Goal: Task Accomplishment & Management: Manage account settings

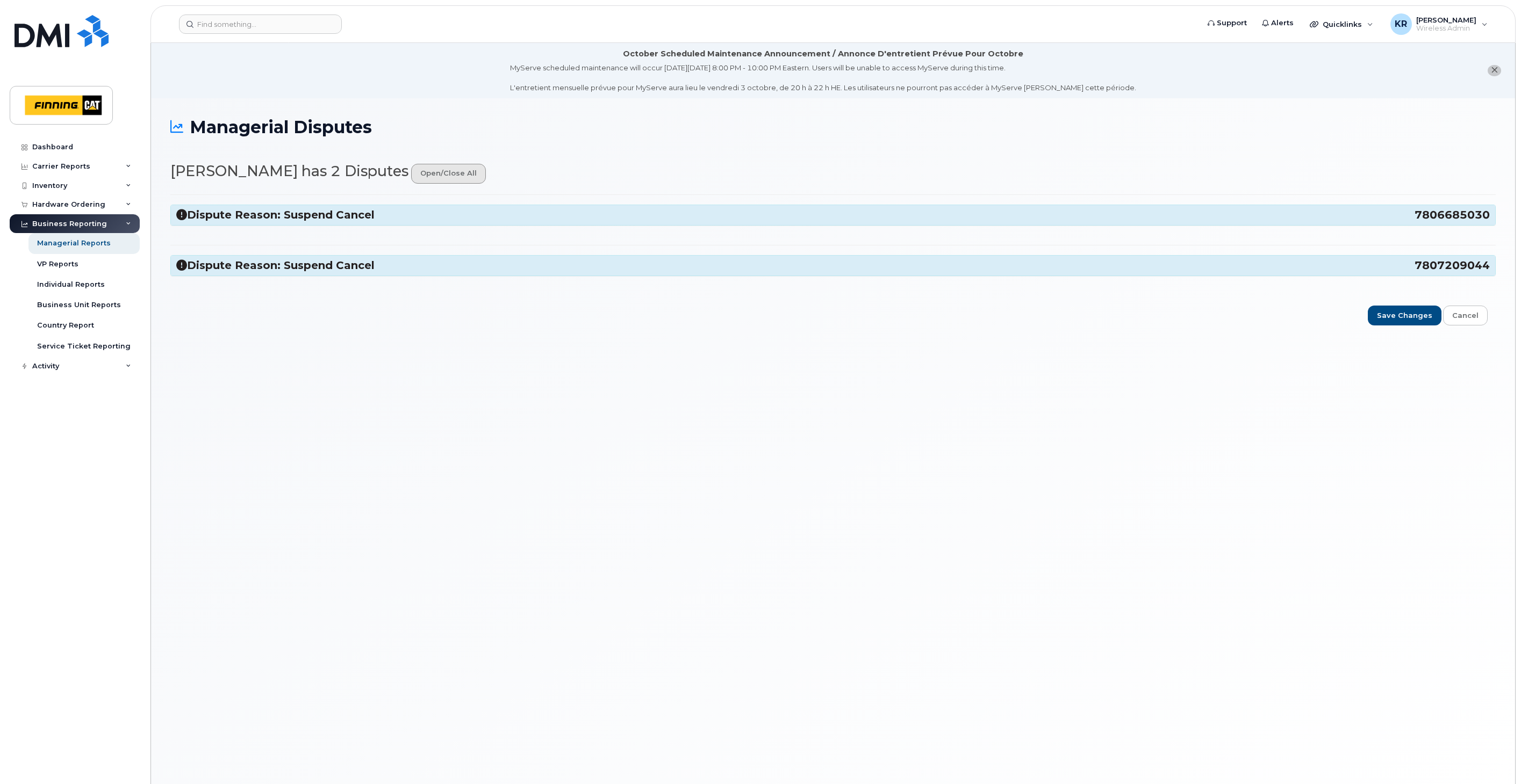
click at [419, 175] on link "open/close all" at bounding box center [448, 173] width 75 height 20
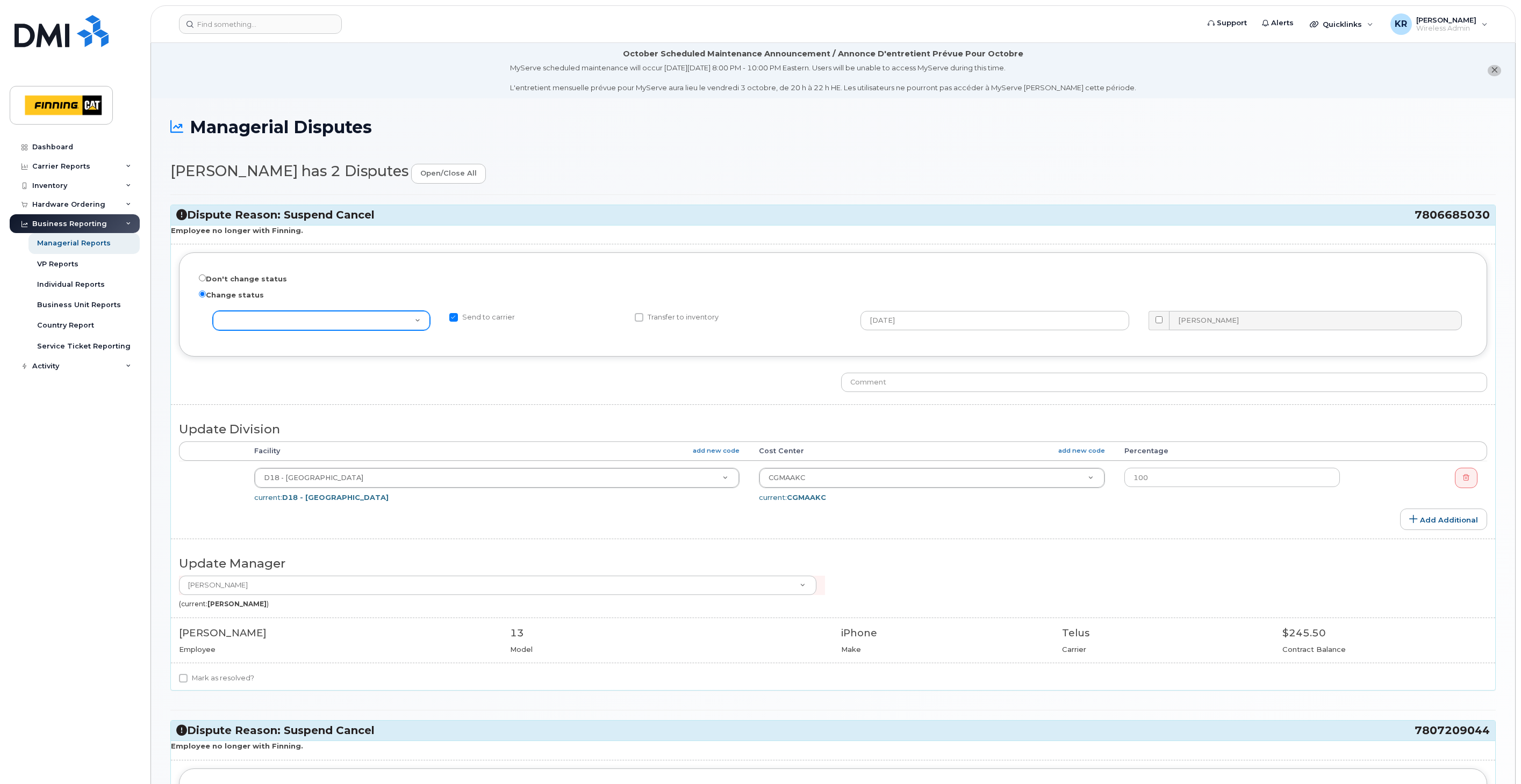
click at [388, 326] on select "-- choose action -- Cancel with Churn Reactivate" at bounding box center [321, 321] width 217 height 20
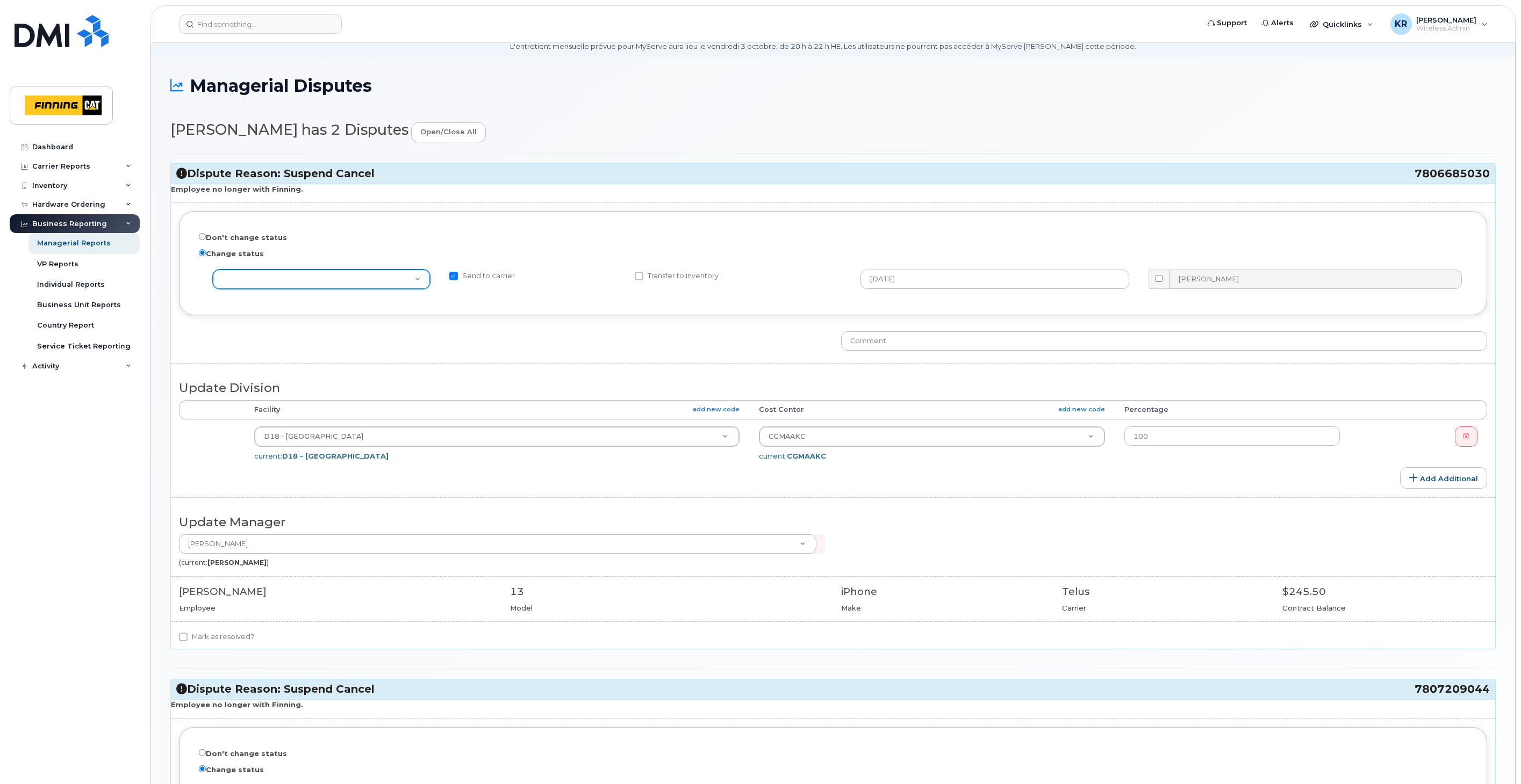
scroll to position [59, 0]
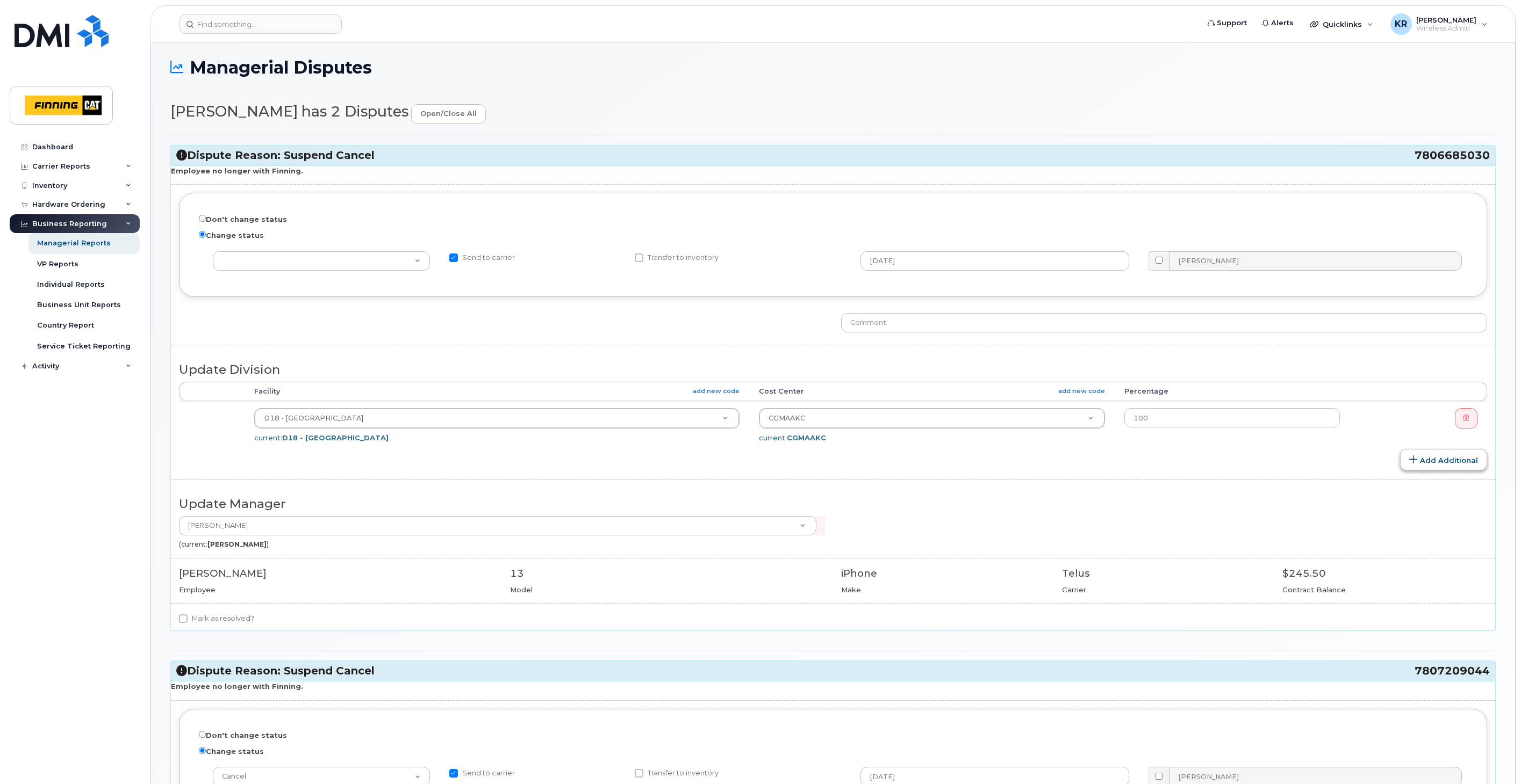
click at [1432, 463] on link "Add Additional" at bounding box center [1443, 460] width 87 height 22
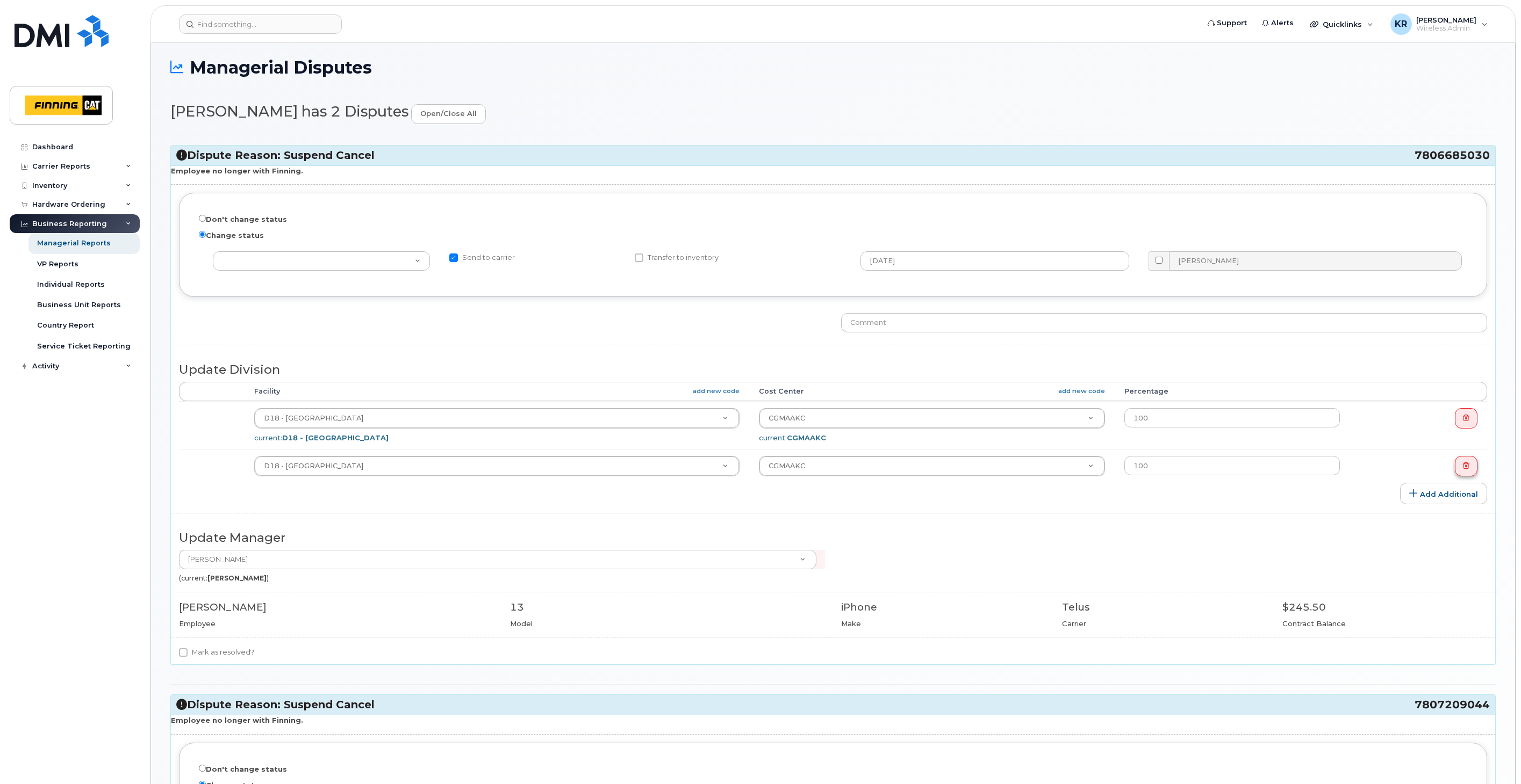
click at [1465, 467] on icon at bounding box center [1466, 466] width 7 height 7
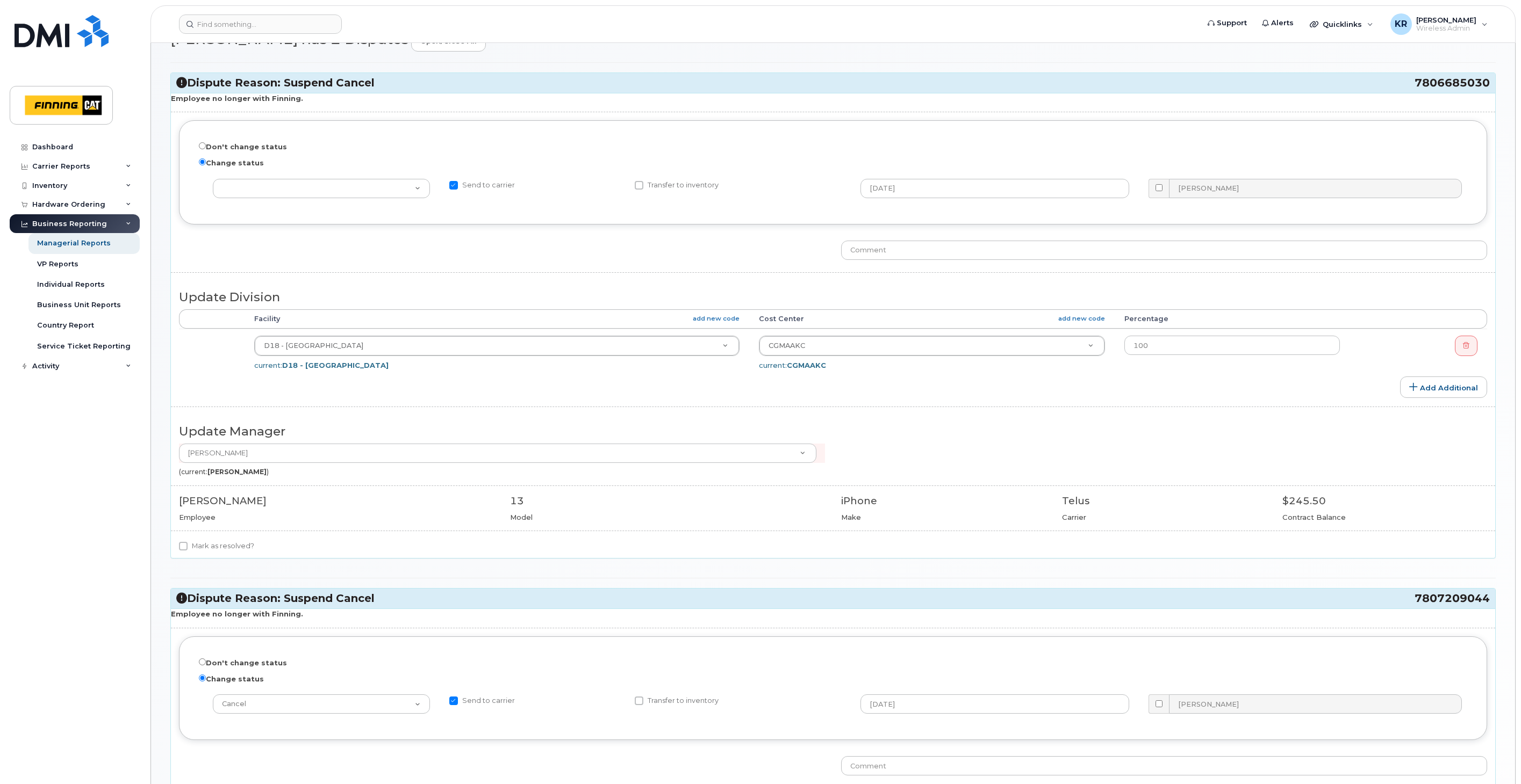
scroll to position [179, 0]
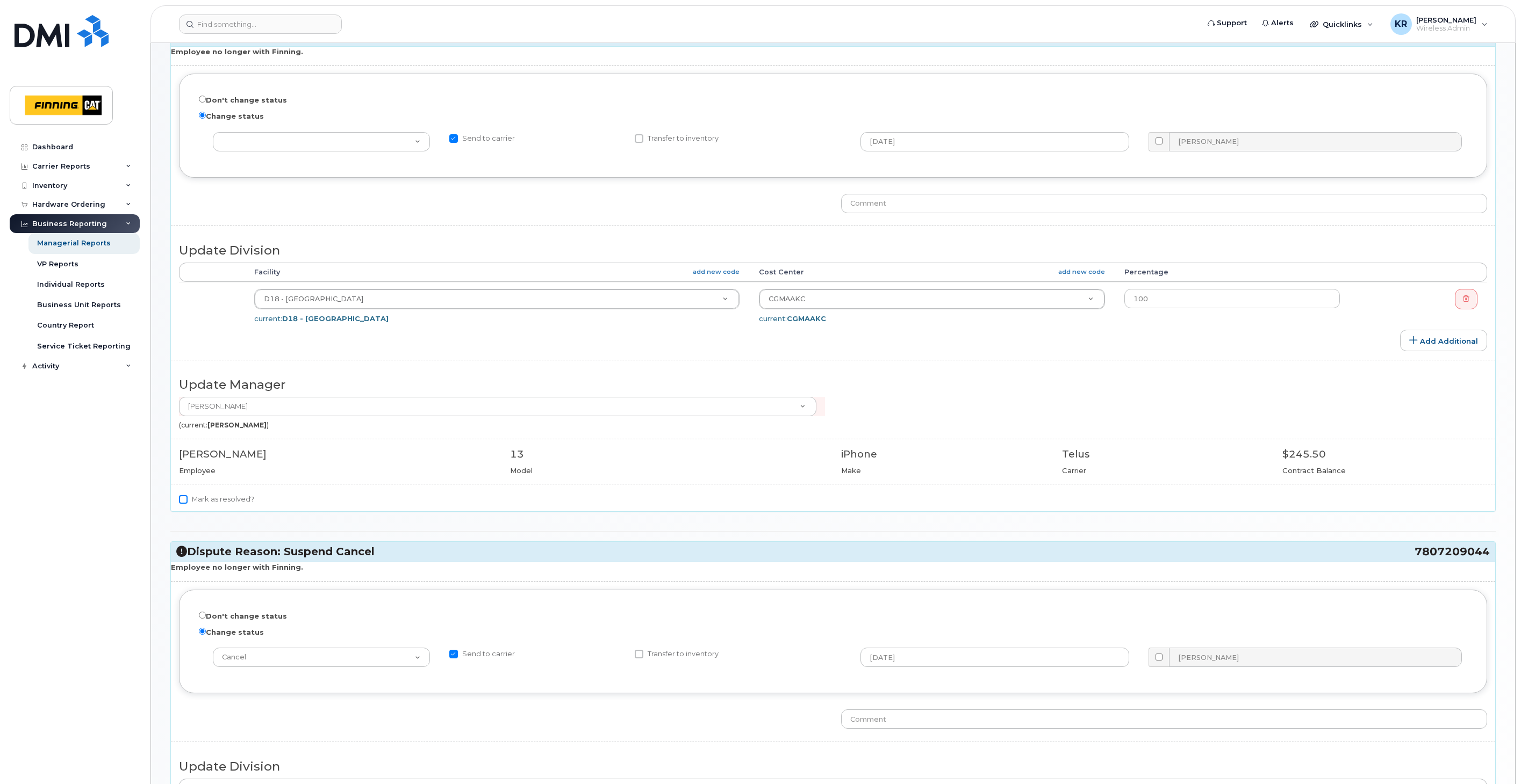
click at [181, 500] on input "Mark as resolved?" at bounding box center [184, 500] width 9 height 9
checkbox input "true"
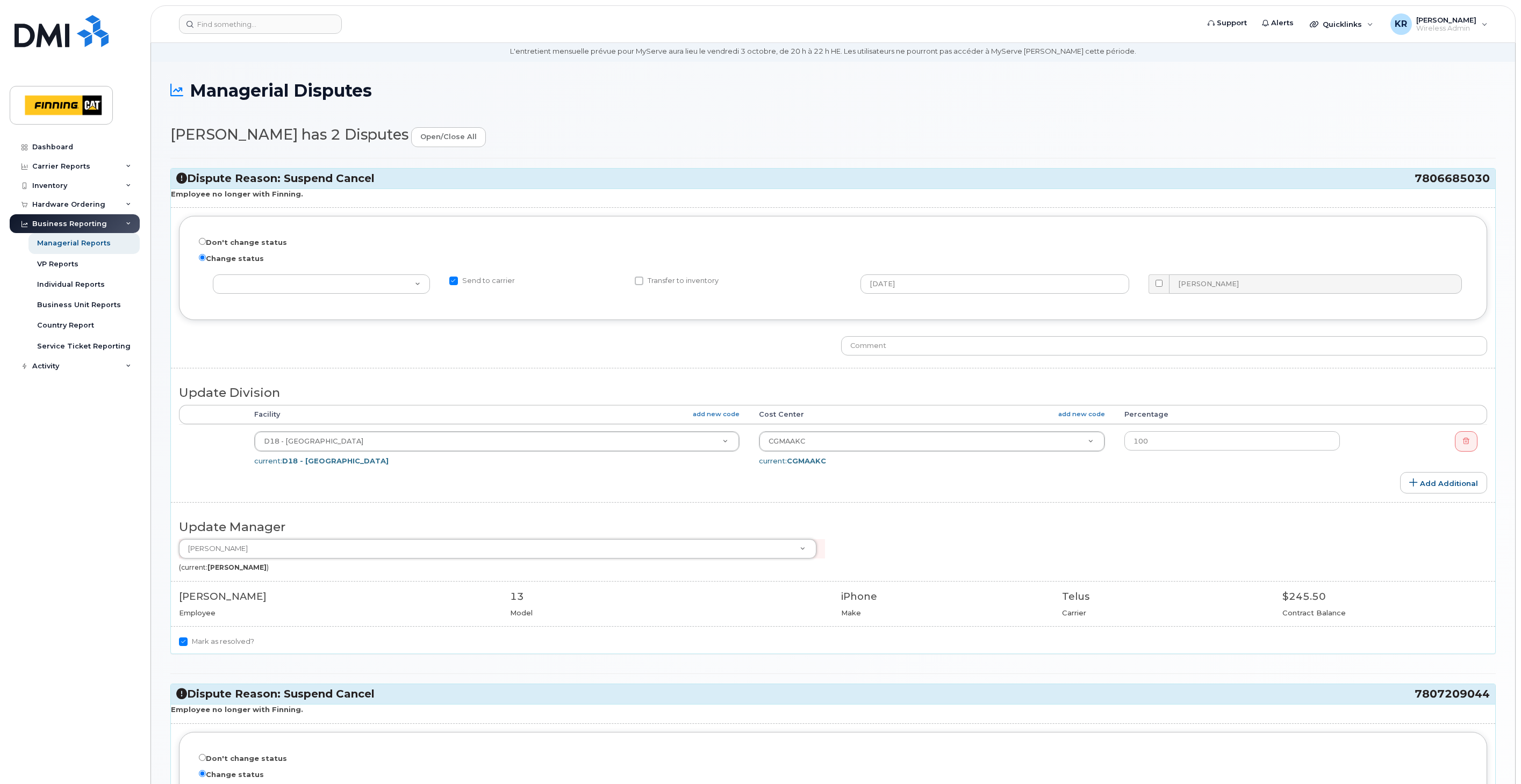
scroll to position [0, 0]
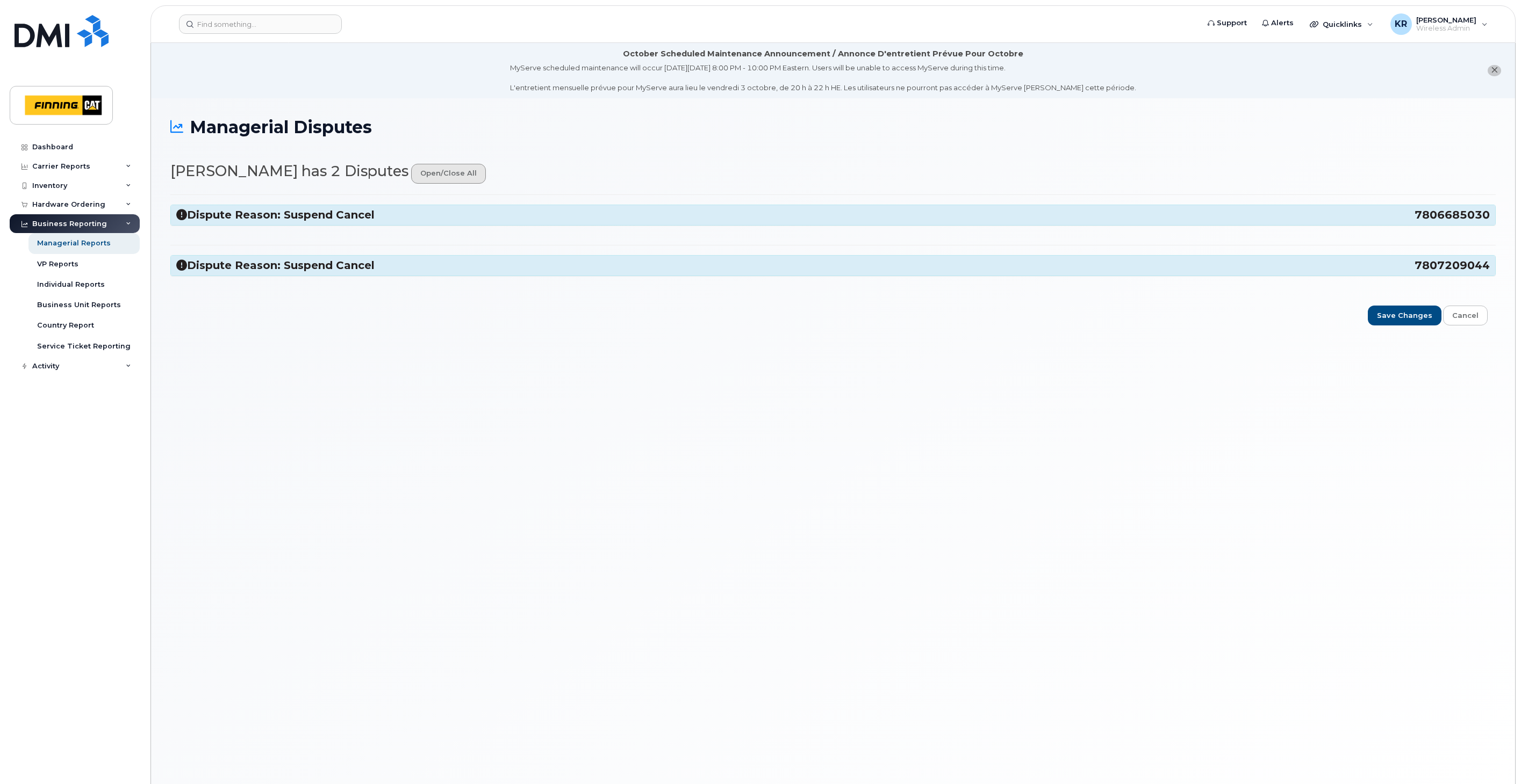
click at [411, 175] on link "open/close all" at bounding box center [448, 173] width 75 height 20
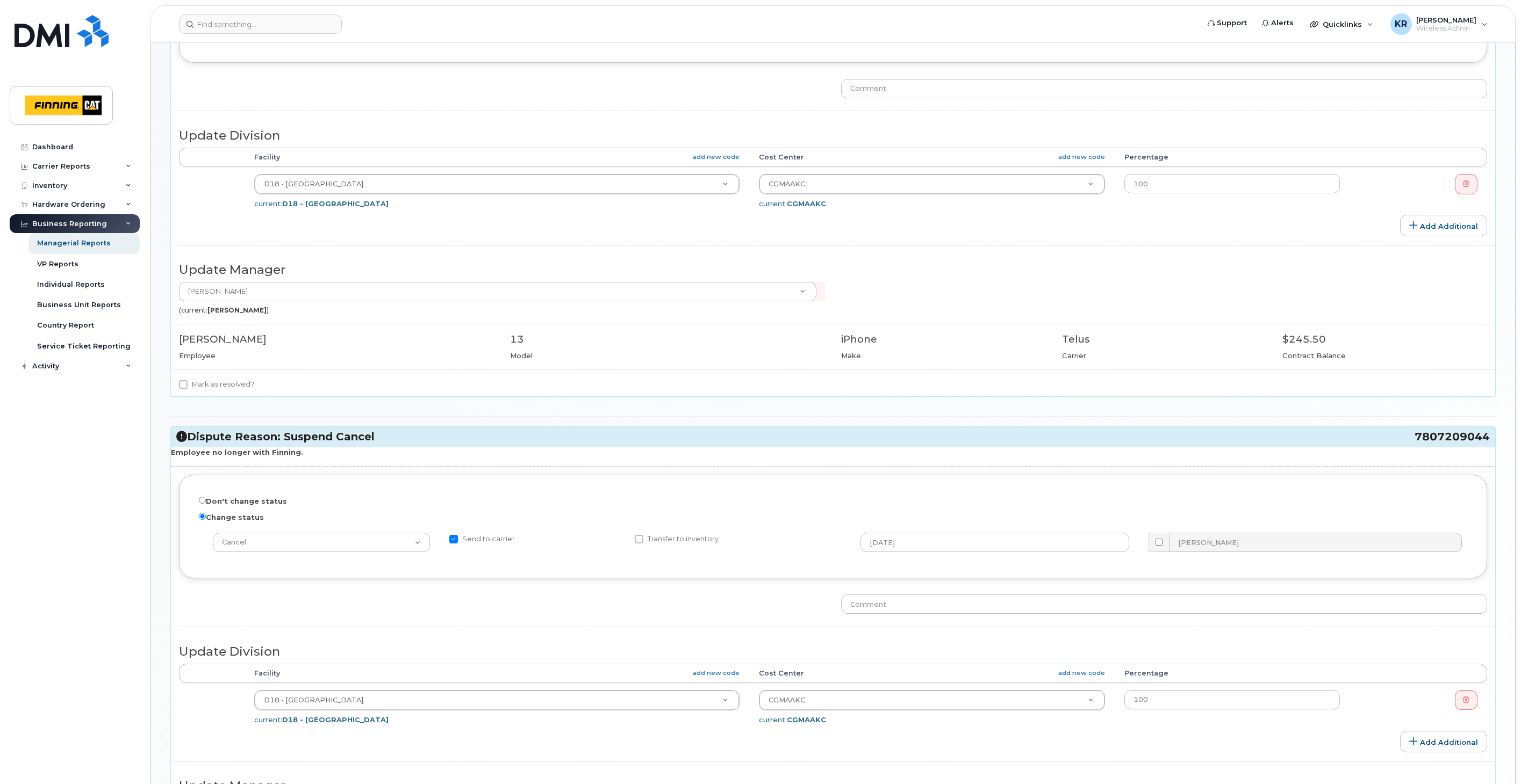
scroll to position [529, 0]
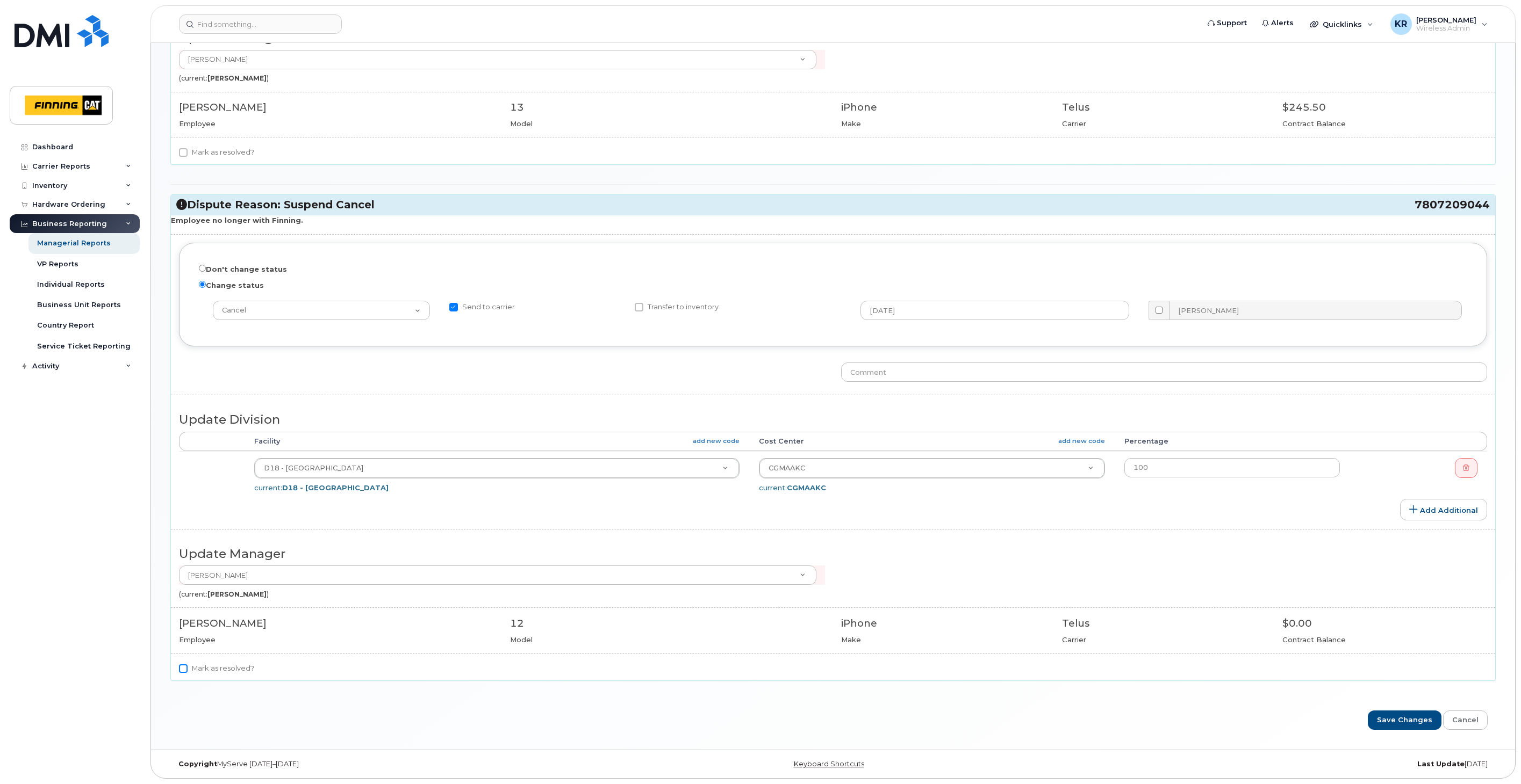
click at [187, 668] on input "Mark as resolved?" at bounding box center [184, 669] width 9 height 9
checkbox input "true"
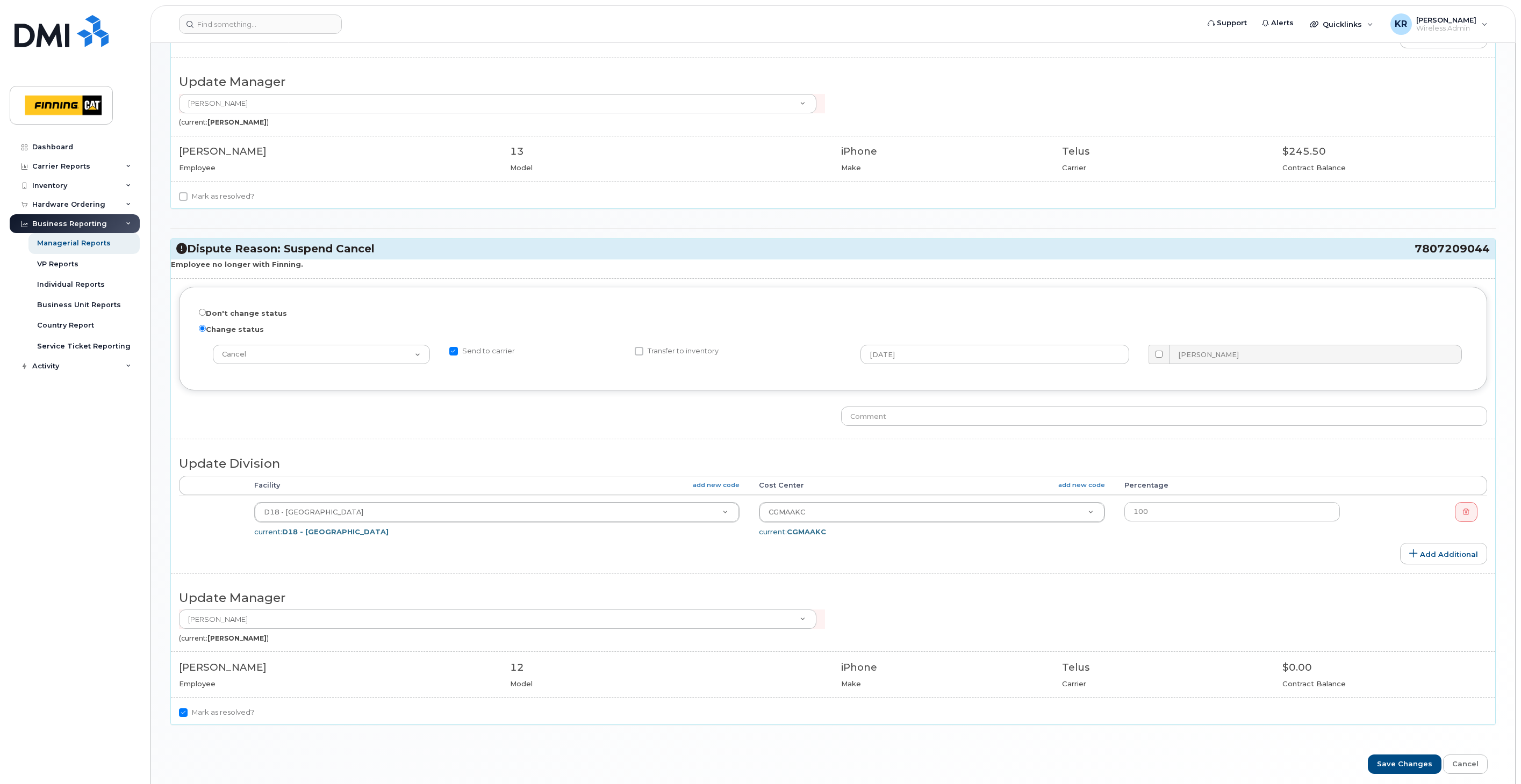
scroll to position [469, 0]
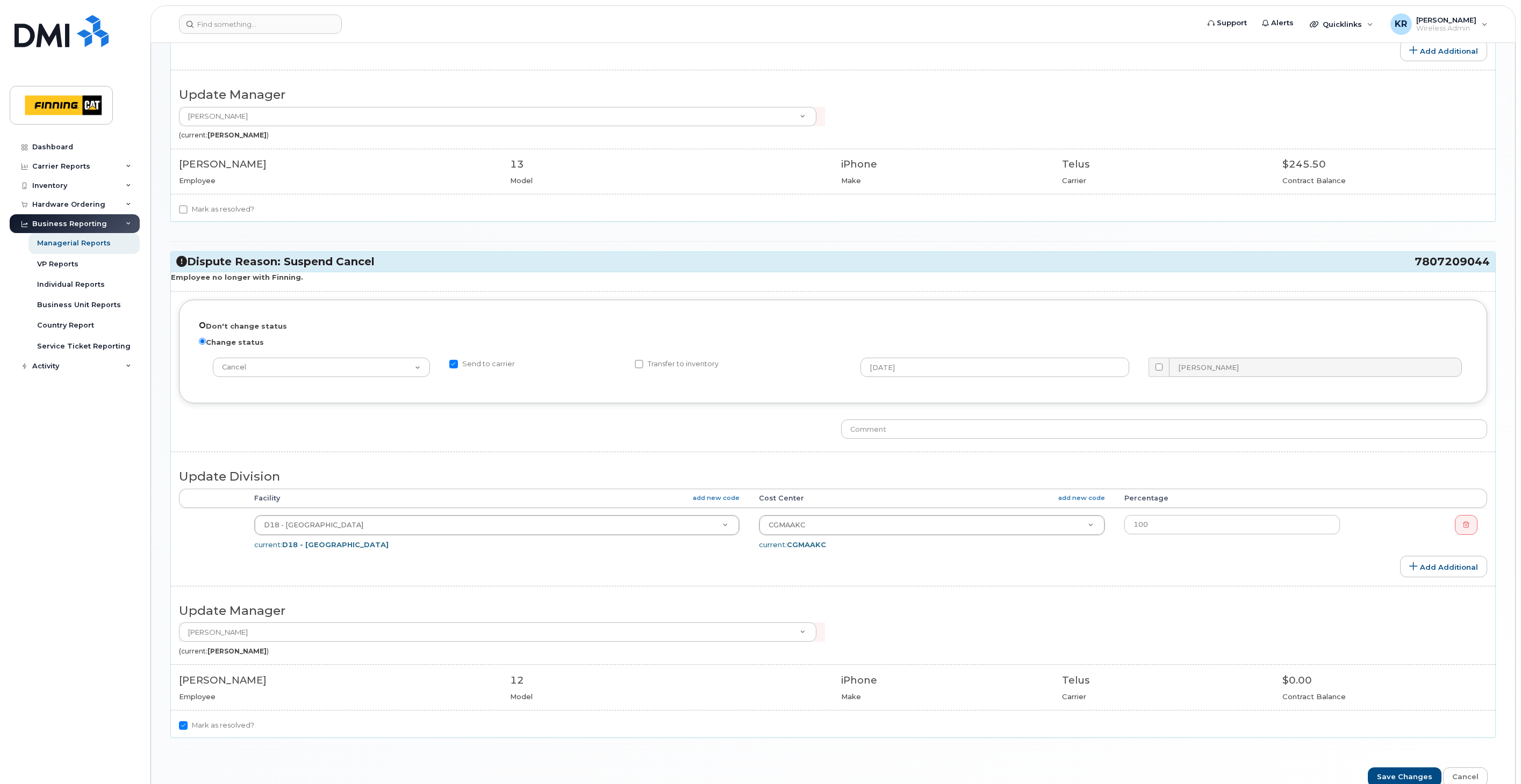
click at [202, 326] on input "Don't change status" at bounding box center [202, 326] width 7 height 7
radio input "true"
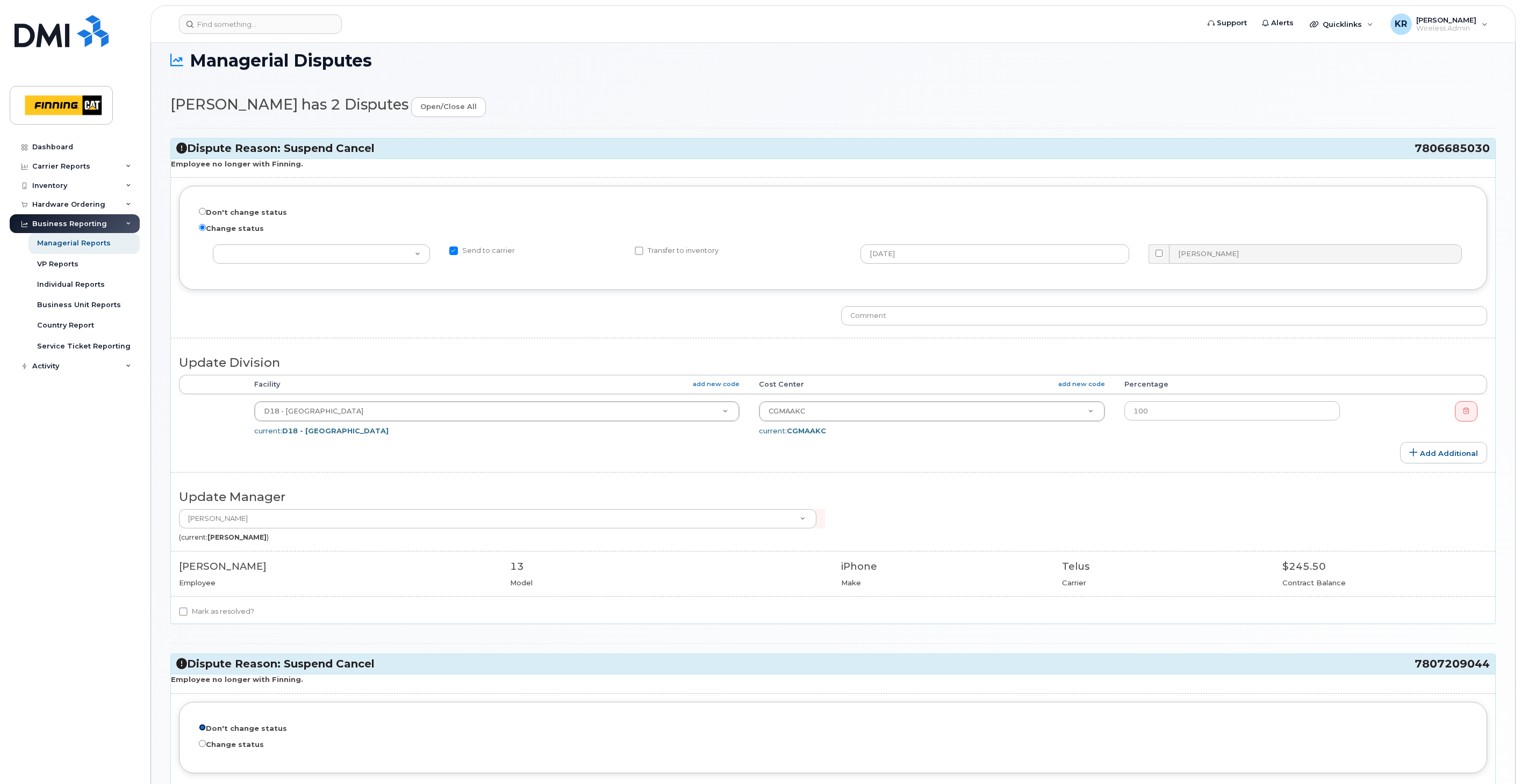
scroll to position [51, 0]
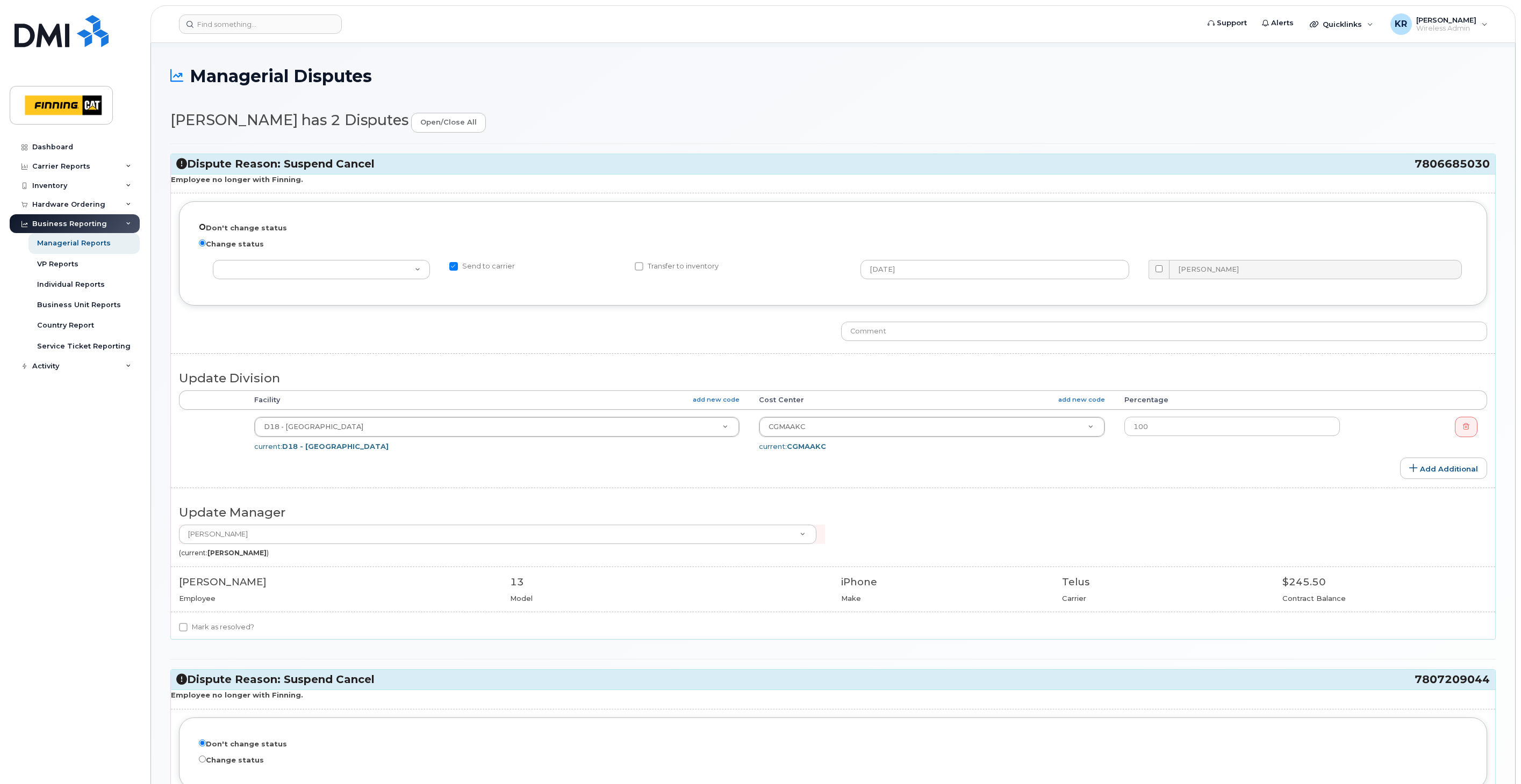
click at [203, 227] on input "Don't change status" at bounding box center [202, 227] width 7 height 7
radio input "true"
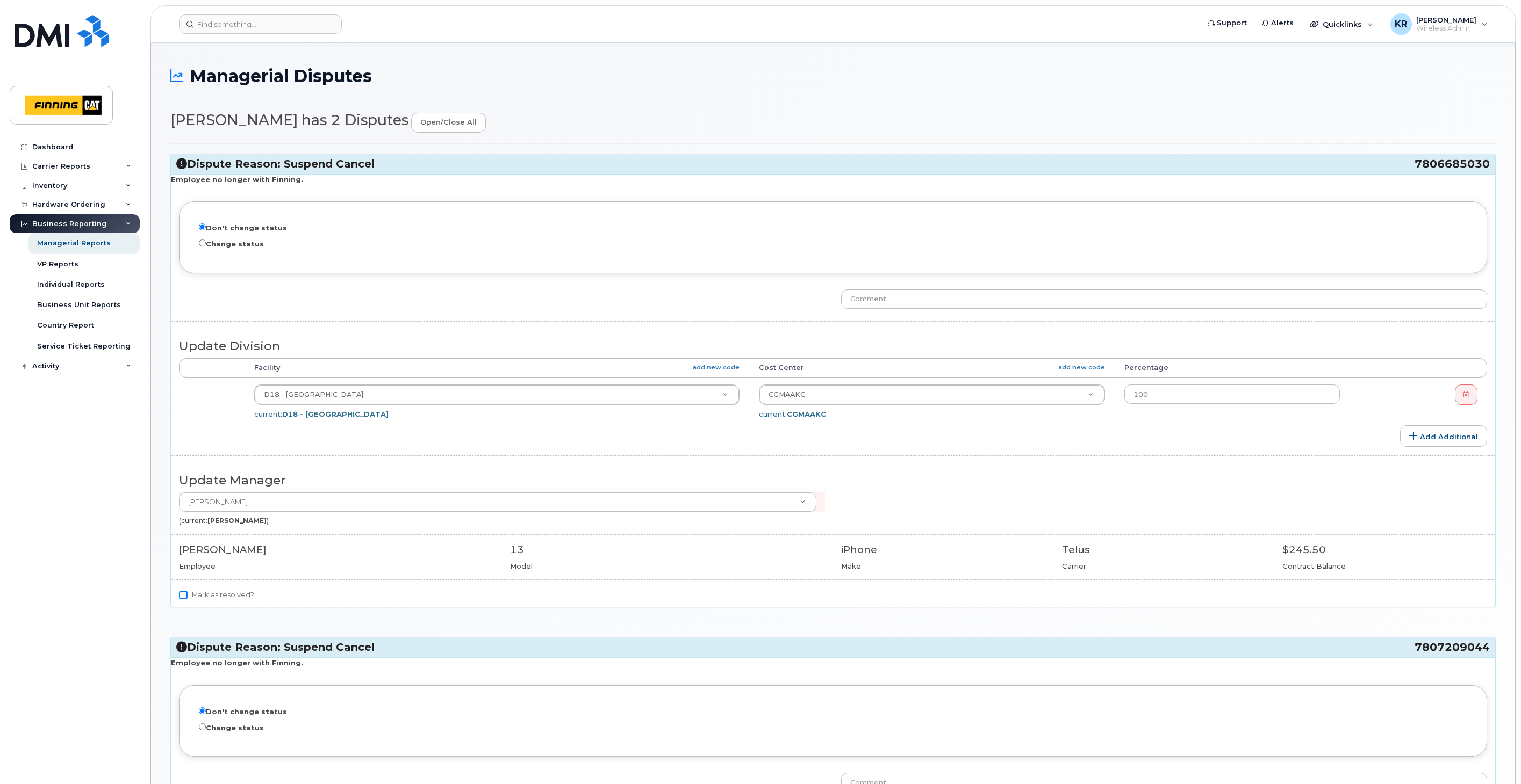
click at [181, 597] on input "Mark as resolved?" at bounding box center [184, 595] width 9 height 9
checkbox input "true"
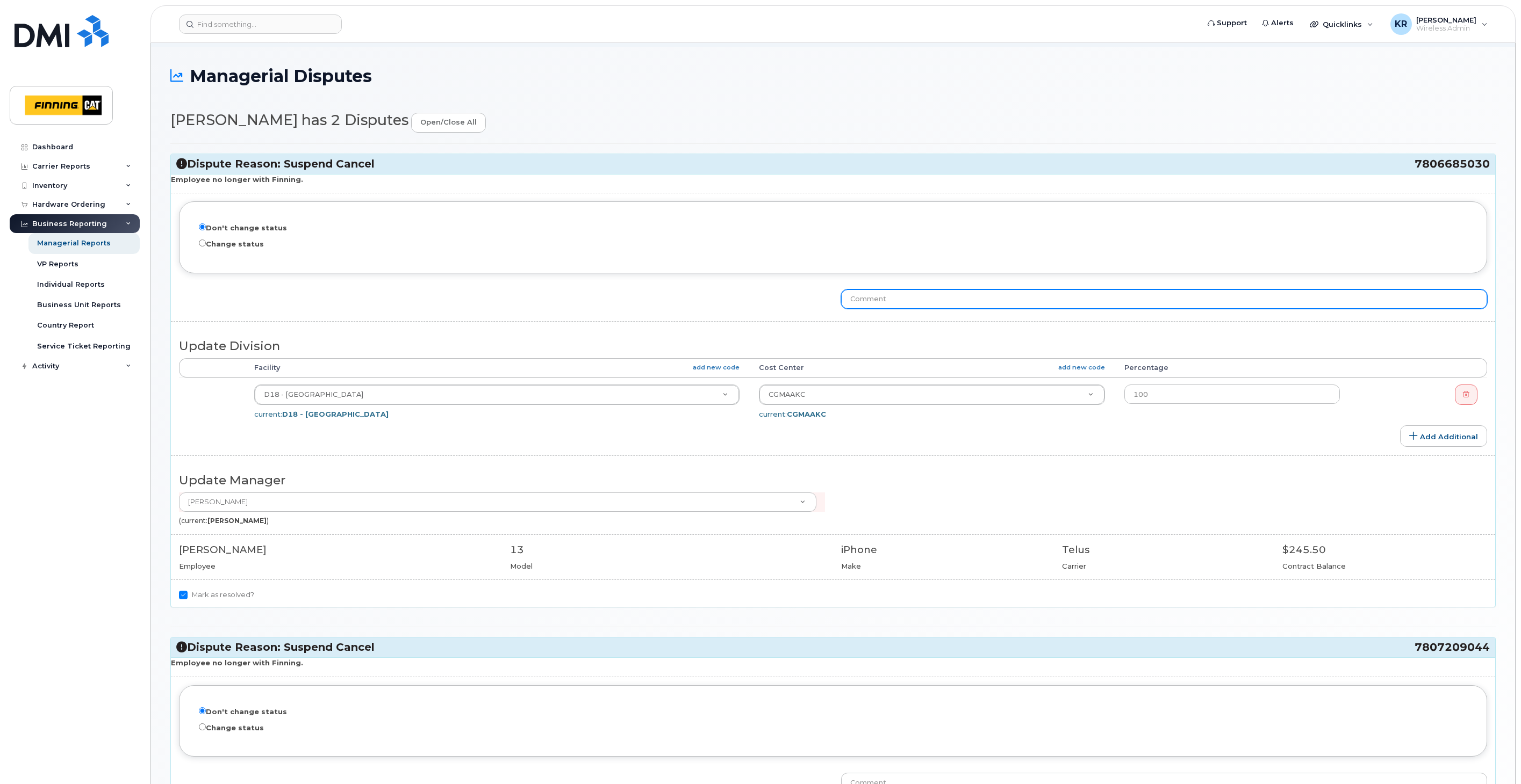
click at [895, 301] on input "text" at bounding box center [1164, 299] width 646 height 20
type input "R"
type input "j"
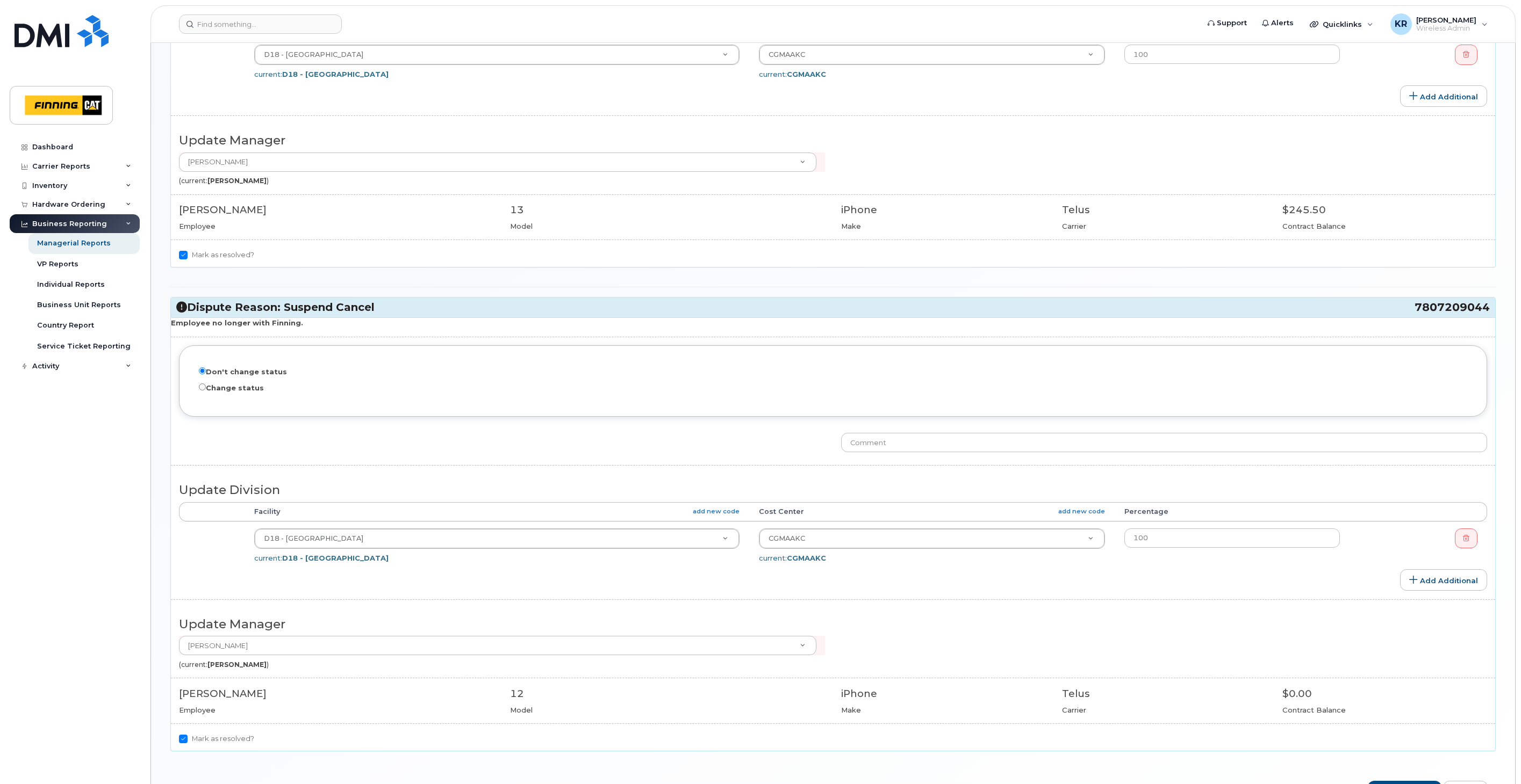
scroll to position [409, 0]
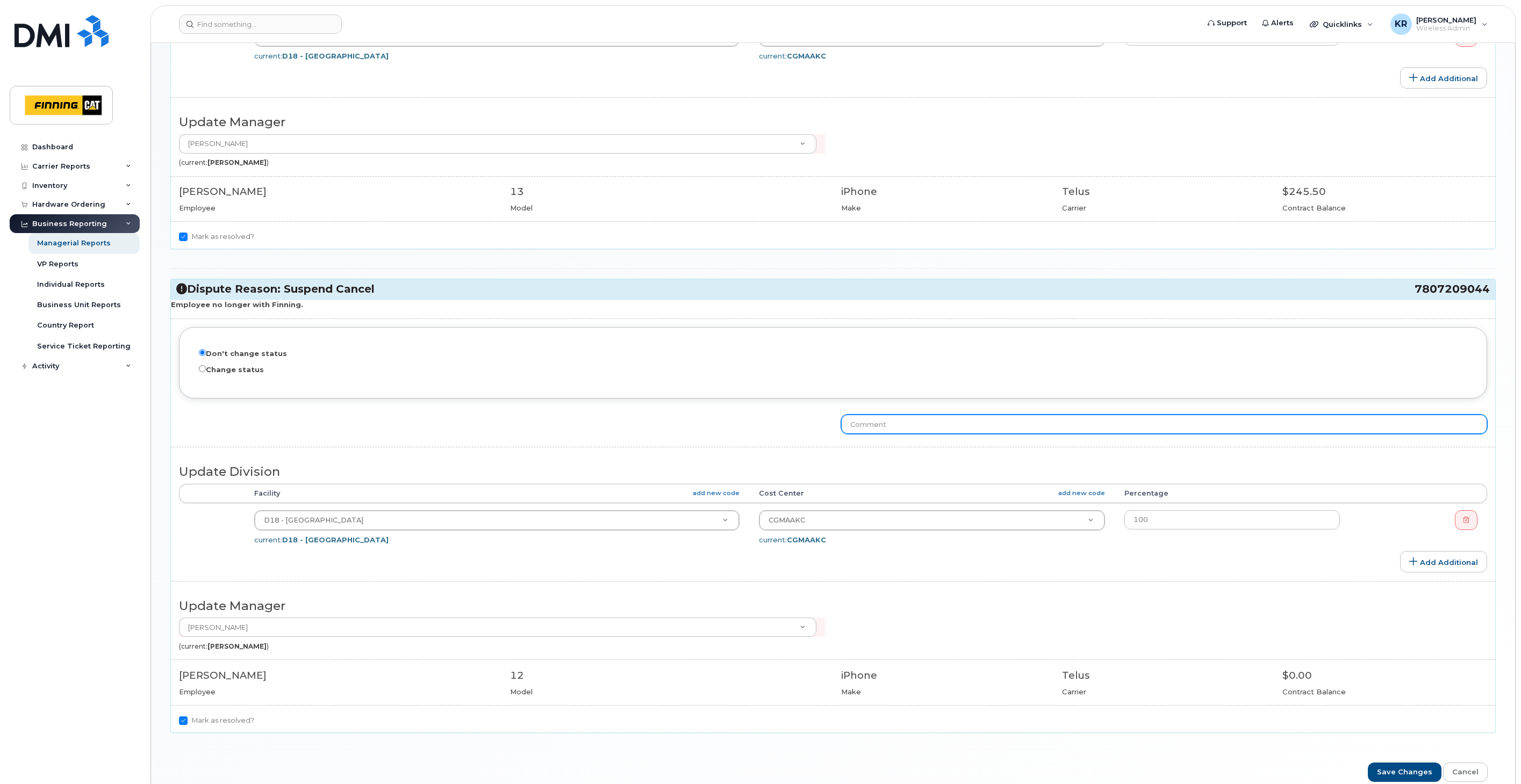
type input "Jesse Ives requested that this not be cancelled and suspended/held for new hire."
click at [895, 431] on input "text" at bounding box center [1164, 424] width 646 height 20
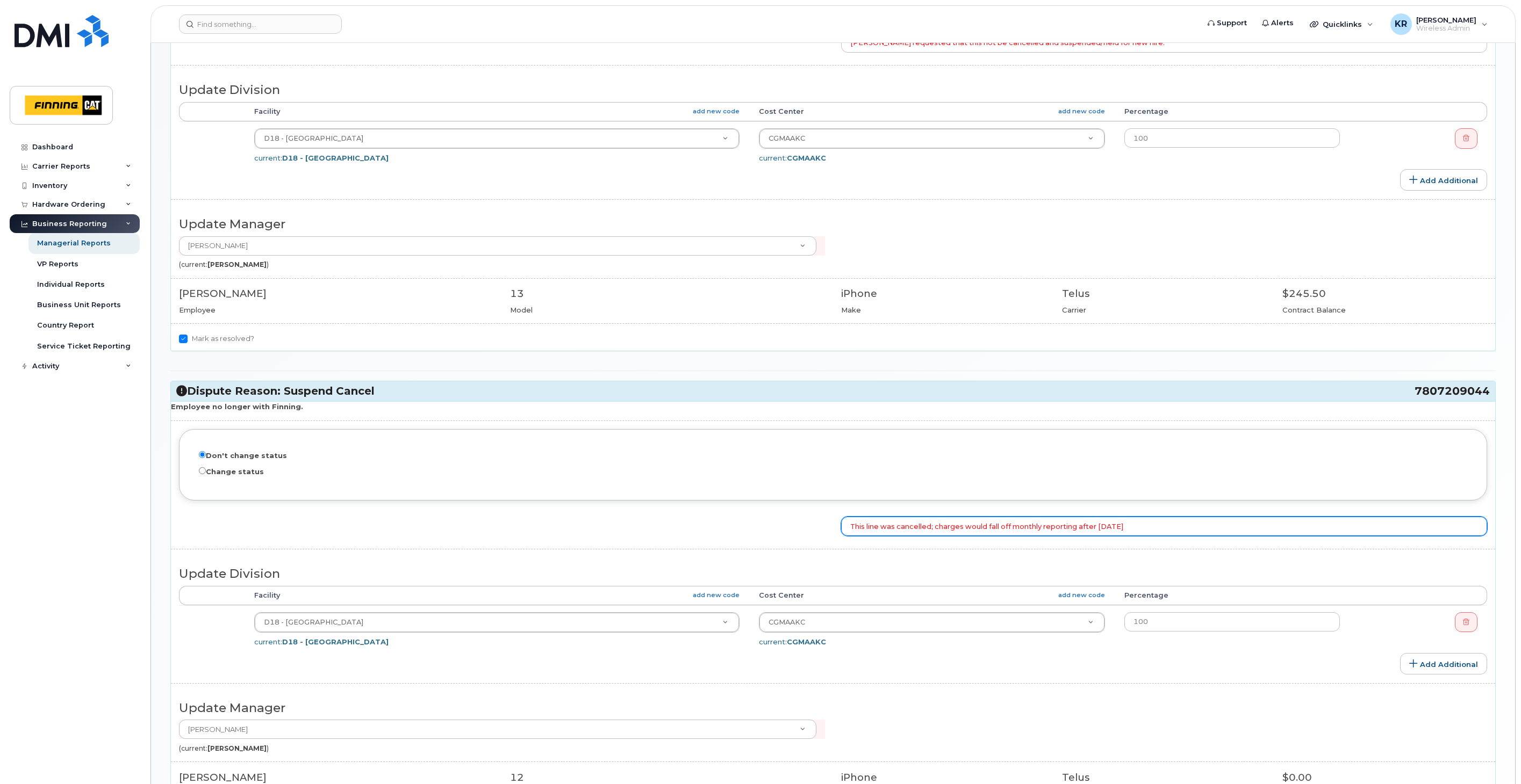
scroll to position [230, 0]
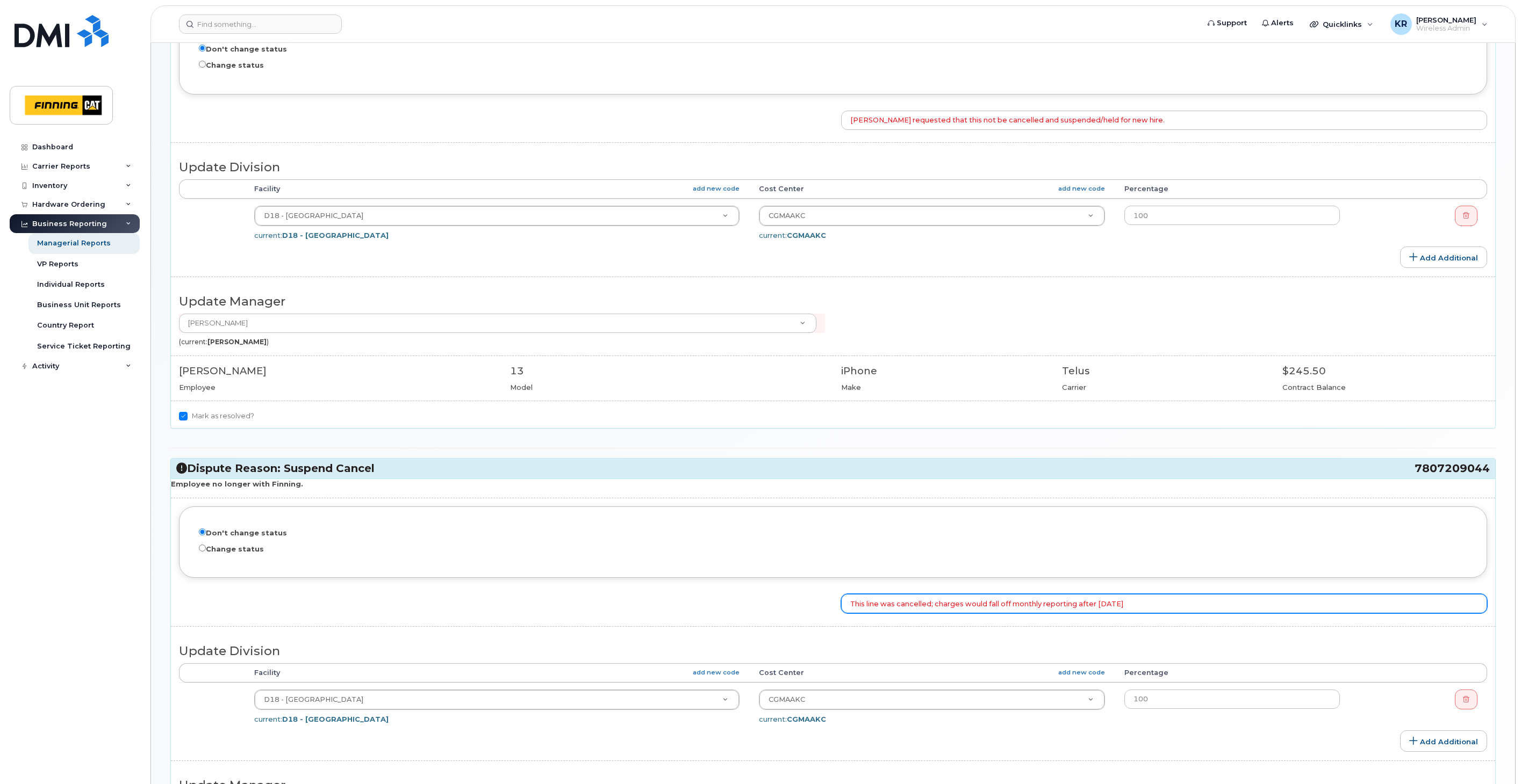
type input "This line was cancelled; charges would fall off monthly reporting after Sept 14…"
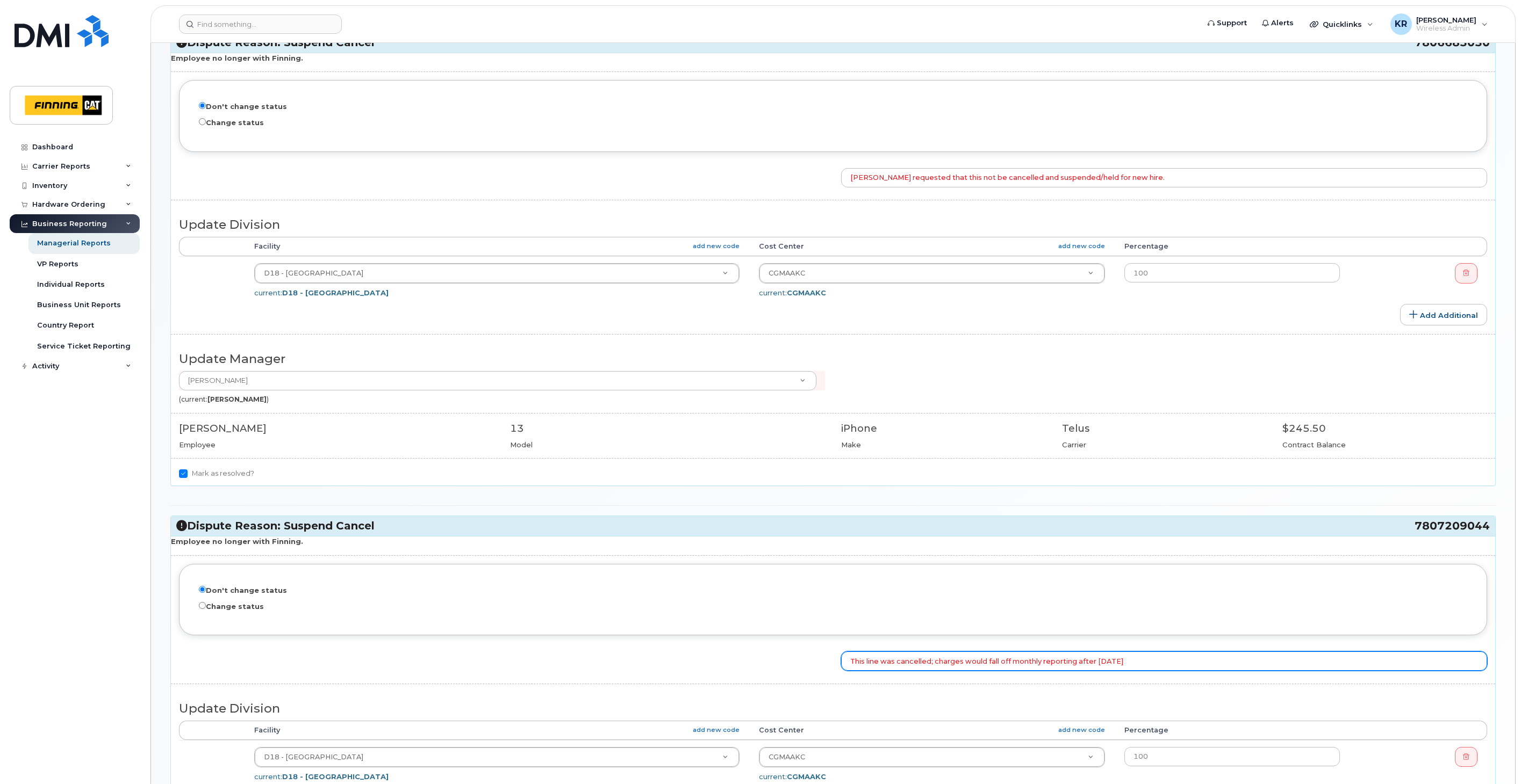
scroll to position [0, 0]
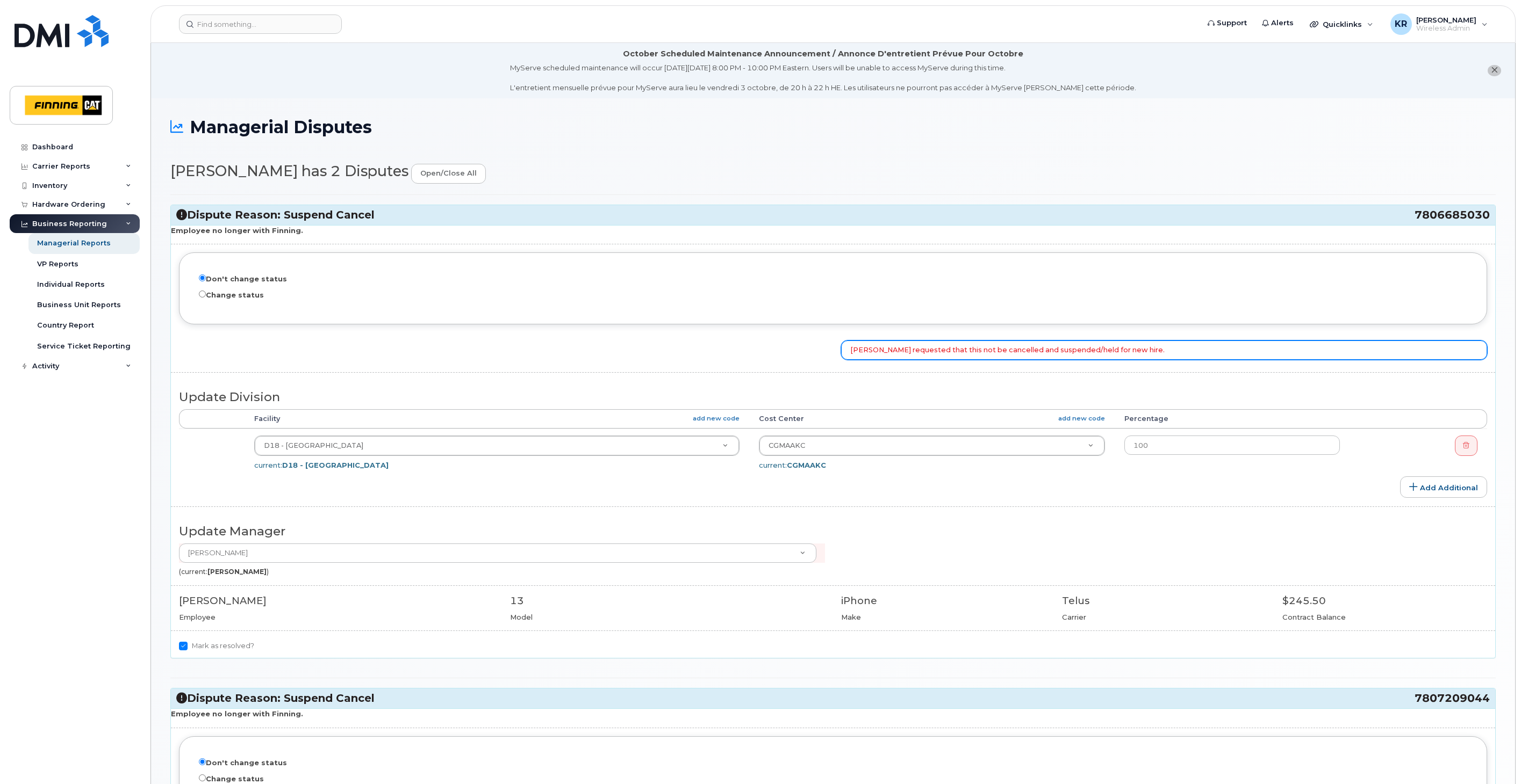
drag, startPoint x: 850, startPoint y: 350, endPoint x: 1217, endPoint y: 326, distance: 367.8
click at [1217, 326] on div "Employee no longer with Finning. Don't change status Change status Jesse Ives r…" at bounding box center [832, 441] width 1324 height 433
paste input "Suspended as per request from Jesse Ives - holding line and device for new hire…"
click at [846, 350] on input "Suspended as per request from Jesse Ives - holding line and device for new hire…" at bounding box center [1164, 350] width 646 height 20
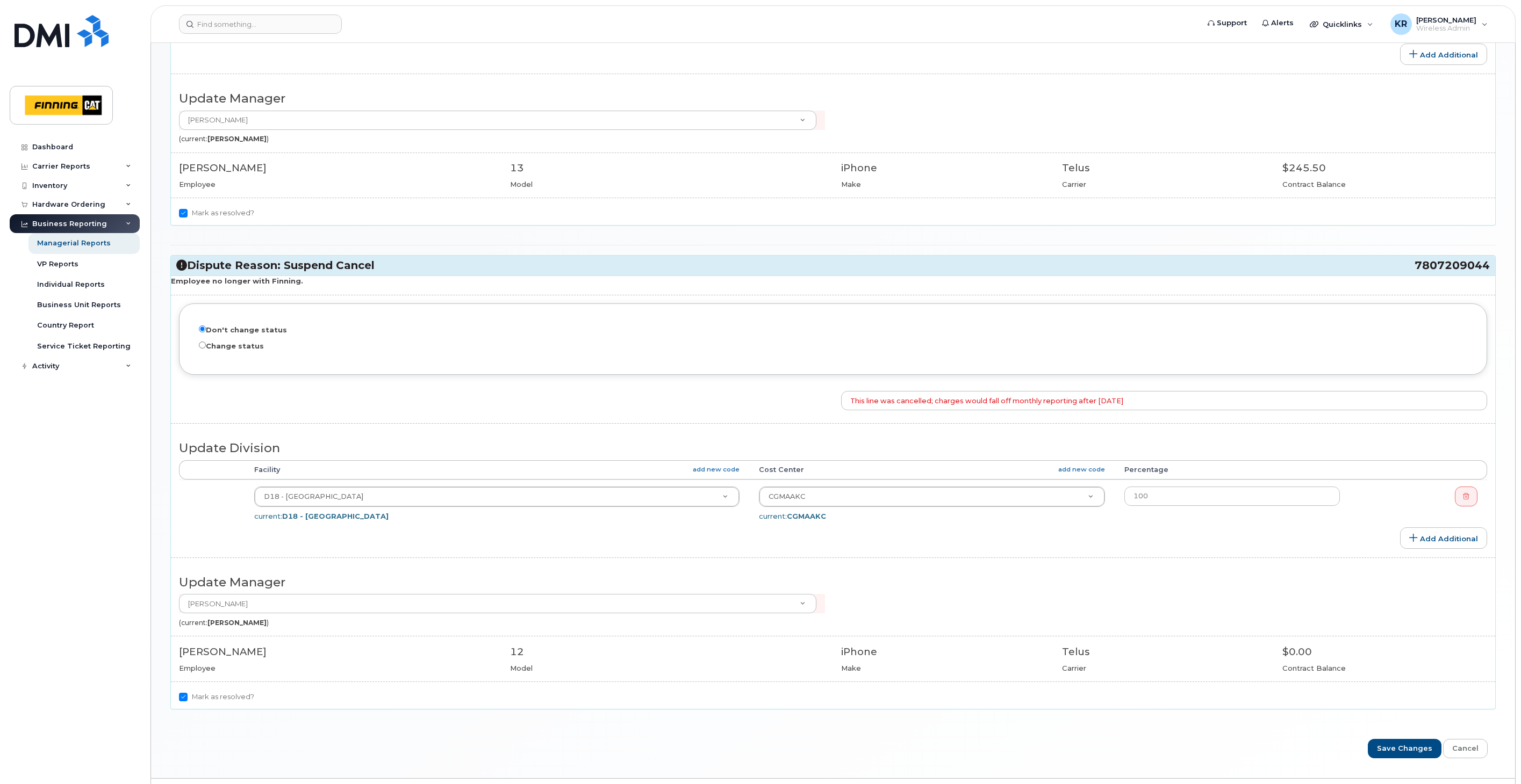
scroll to position [464, 0]
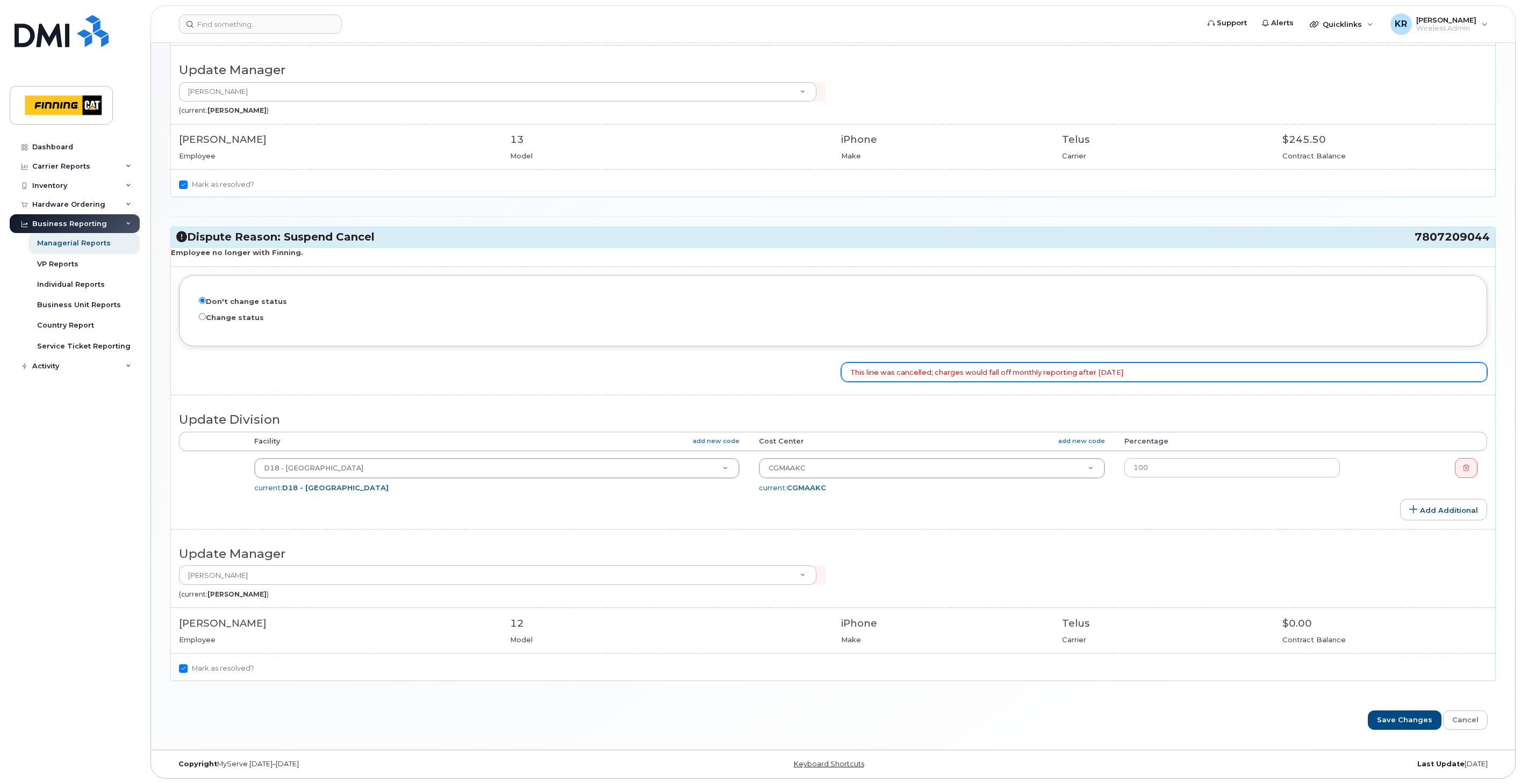
type input "Sept 5/25 - Suspended as per request from Jesse Ives - holding line and device …"
drag, startPoint x: 962, startPoint y: 373, endPoint x: 986, endPoint y: 372, distance: 24.0
click at [986, 372] on input "This line was cancelled; charges would fall off monthly reporting after Sept 14…" at bounding box center [1164, 372] width 646 height 20
type input "This line was cancelled; charges fall off monthly reporting after Sept 14/25"
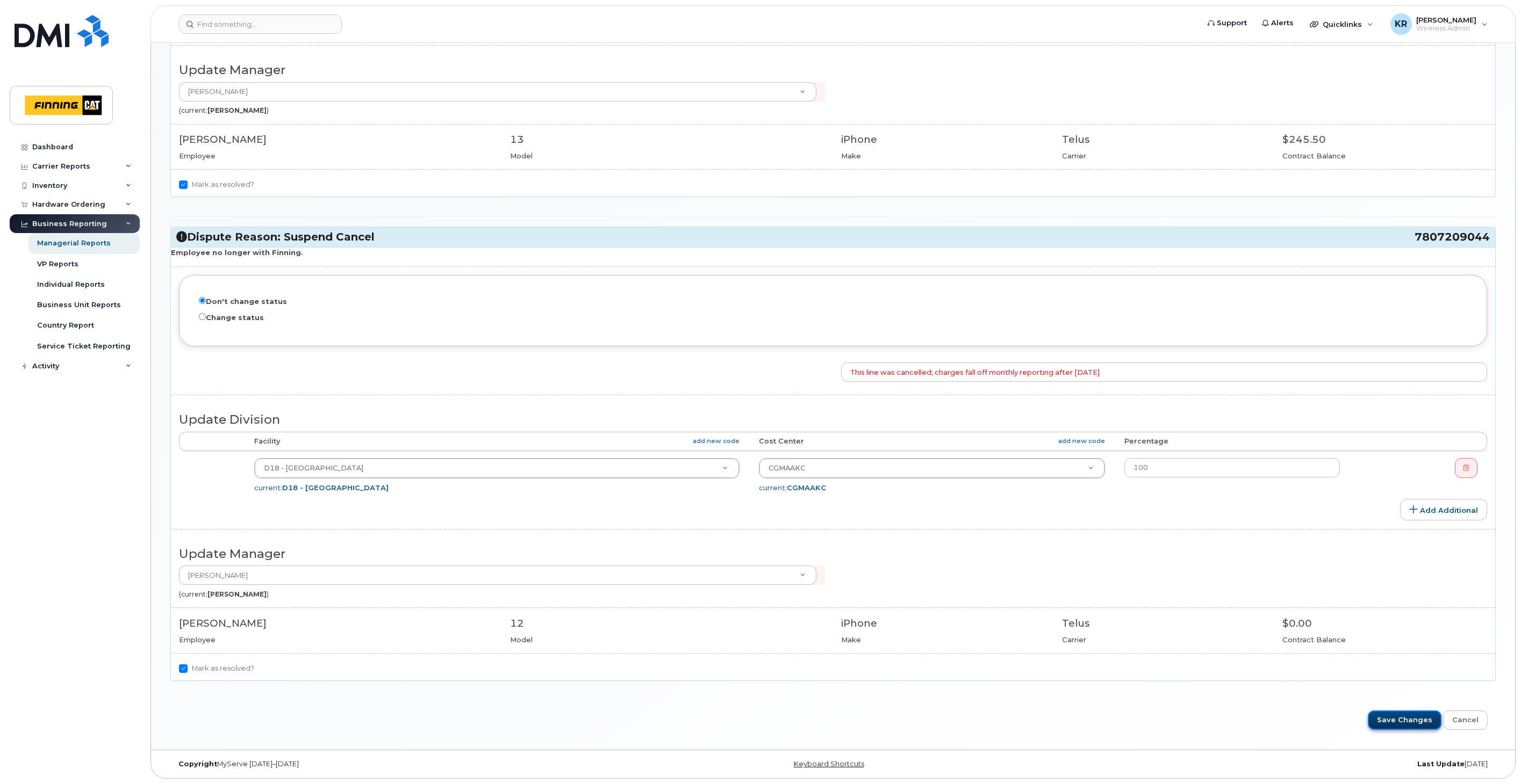
click at [1396, 722] on input "Save Changes" at bounding box center [1404, 720] width 73 height 20
